Goal: Task Accomplishment & Management: Manage account settings

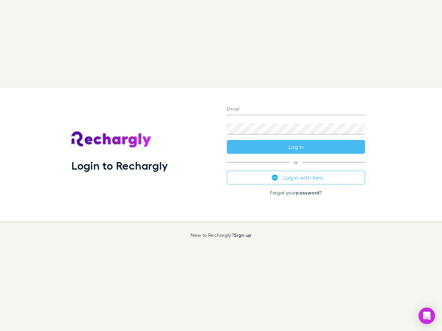
click at [221, 166] on div "Login to Rechargly" at bounding box center [143, 155] width 155 height 134
click at [296, 110] on input "Email" at bounding box center [296, 109] width 138 height 11
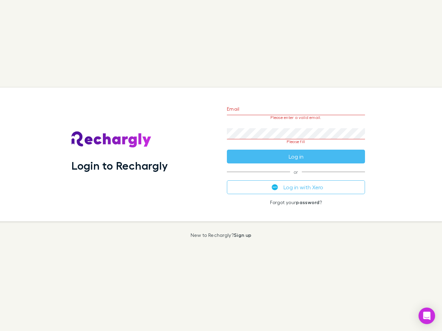
click at [296, 147] on form "Email Please enter a valid email. Password Please fill Log in" at bounding box center [296, 131] width 138 height 65
click at [296, 178] on div "Email Please enter a valid email. Password Please fill Log in or Log in with Xe…" at bounding box center [295, 155] width 149 height 134
click at [426, 316] on icon "Open Intercom Messenger" at bounding box center [426, 316] width 7 height 8
